Goal: Use online tool/utility: Utilize a website feature to perform a specific function

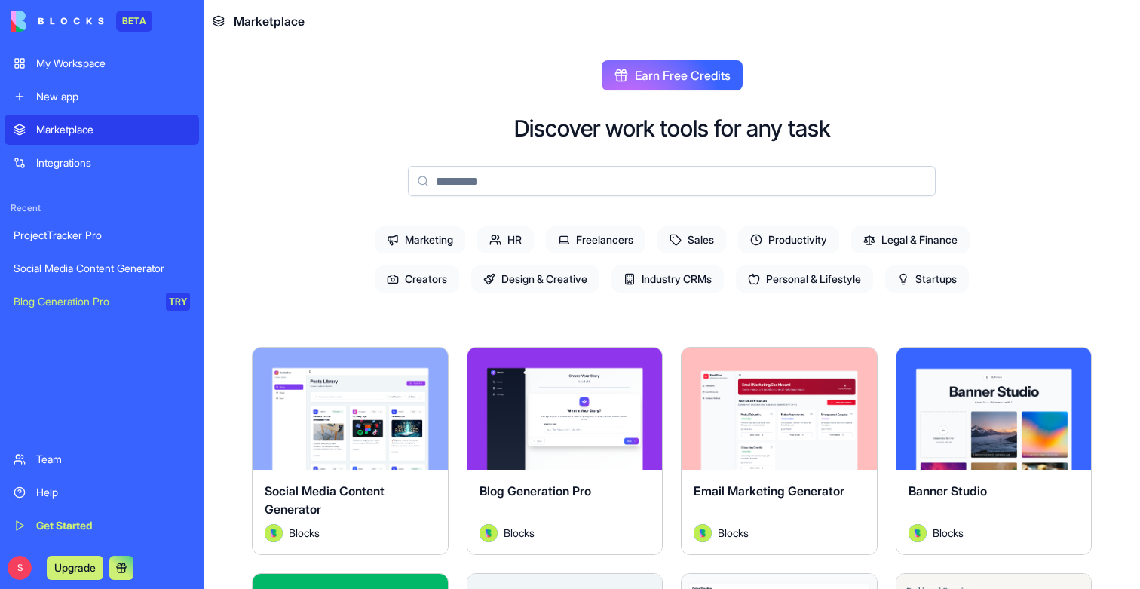
scroll to position [281, 0]
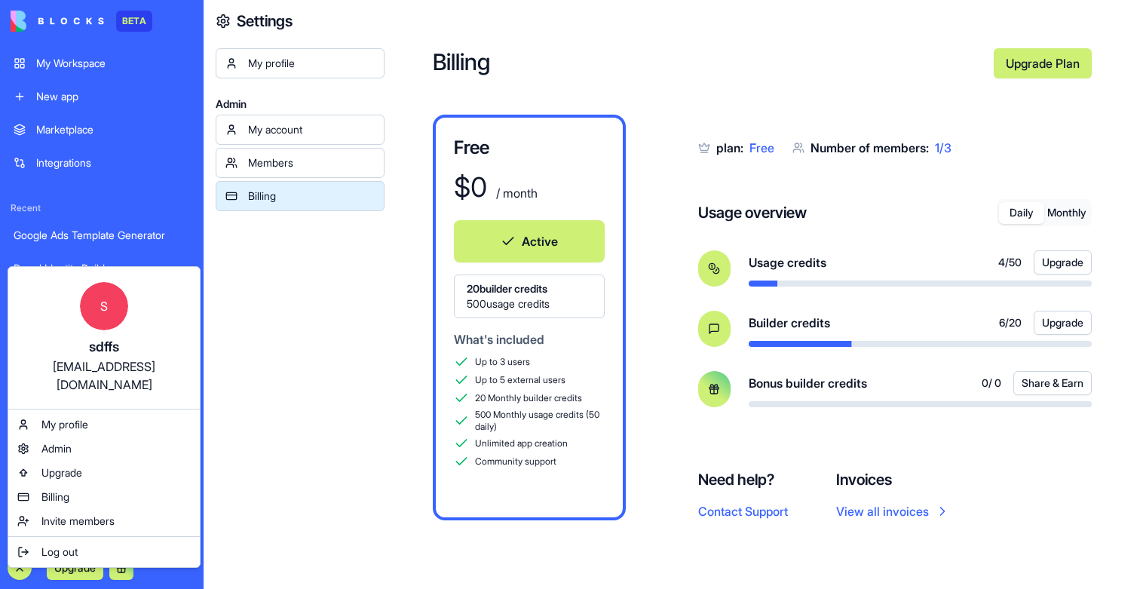
click at [18, 562] on html "BETA My Workspace New app Marketplace Integrations Recent Google Ads Template G…" at bounding box center [570, 294] width 1140 height 589
